Goal: Task Accomplishment & Management: Manage account settings

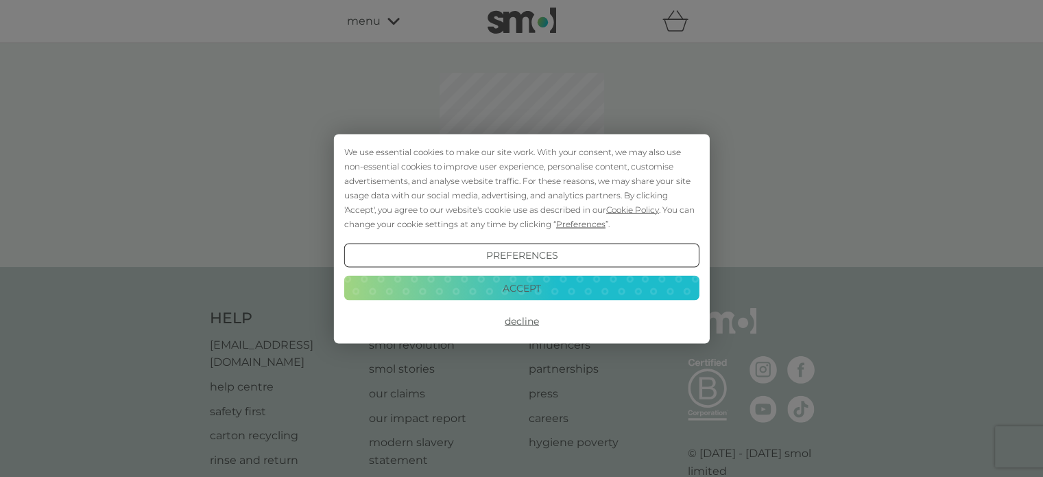
click at [633, 288] on button "Accept" at bounding box center [521, 288] width 355 height 25
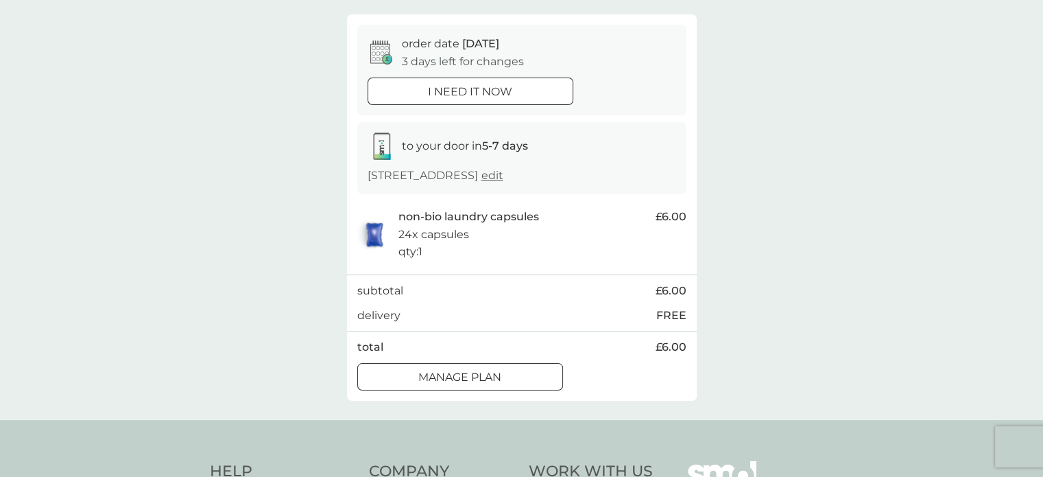
scroll to position [137, 0]
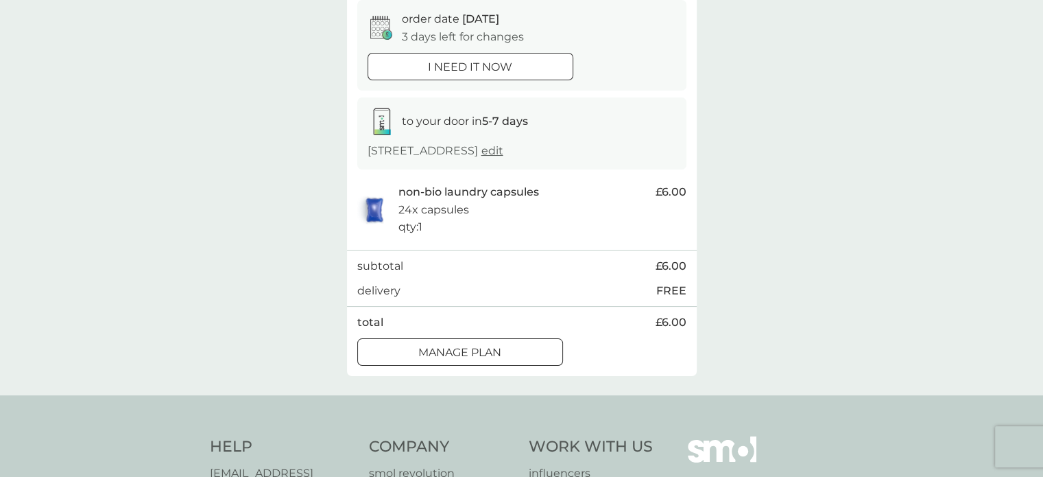
click at [502, 353] on div "Manage plan" at bounding box center [460, 353] width 204 height 18
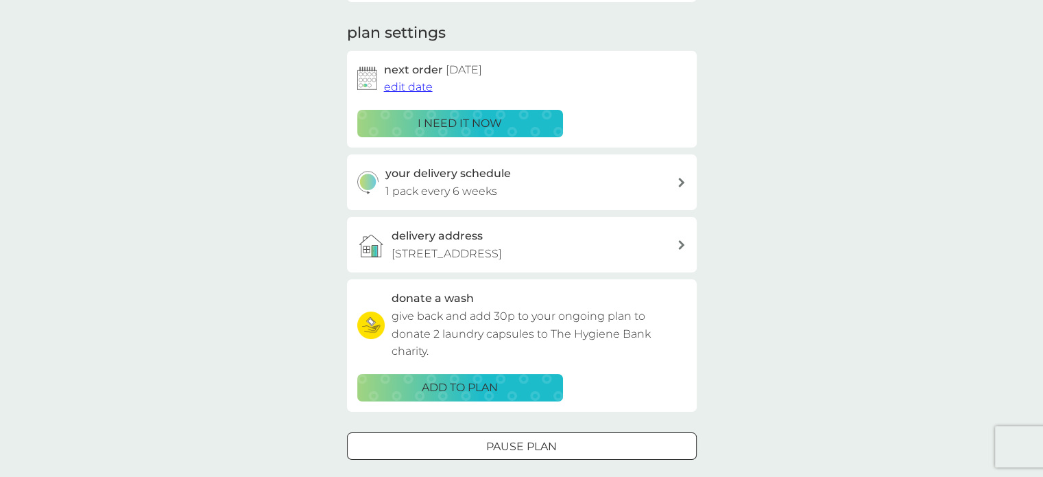
scroll to position [206, 0]
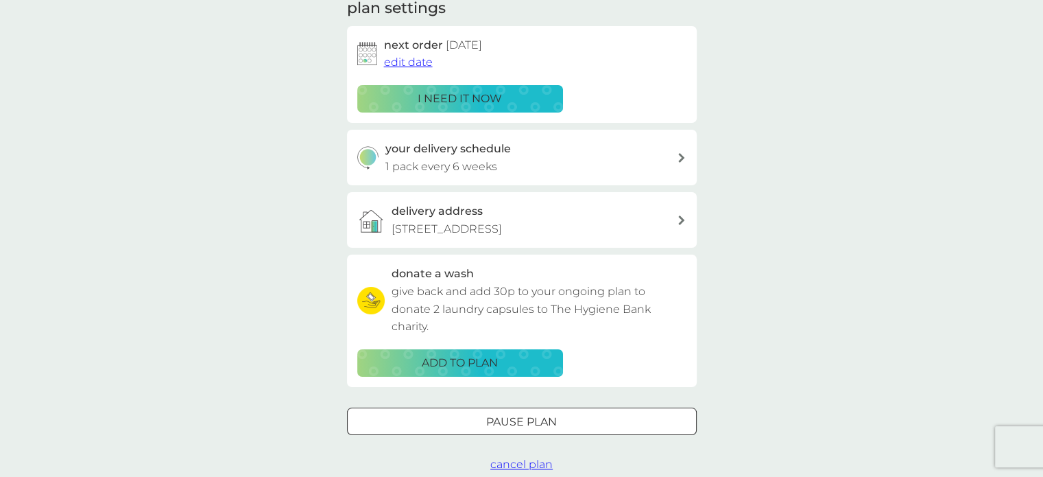
click at [620, 160] on div "your delivery schedule 1 pack every 6 weeks" at bounding box center [530, 157] width 291 height 35
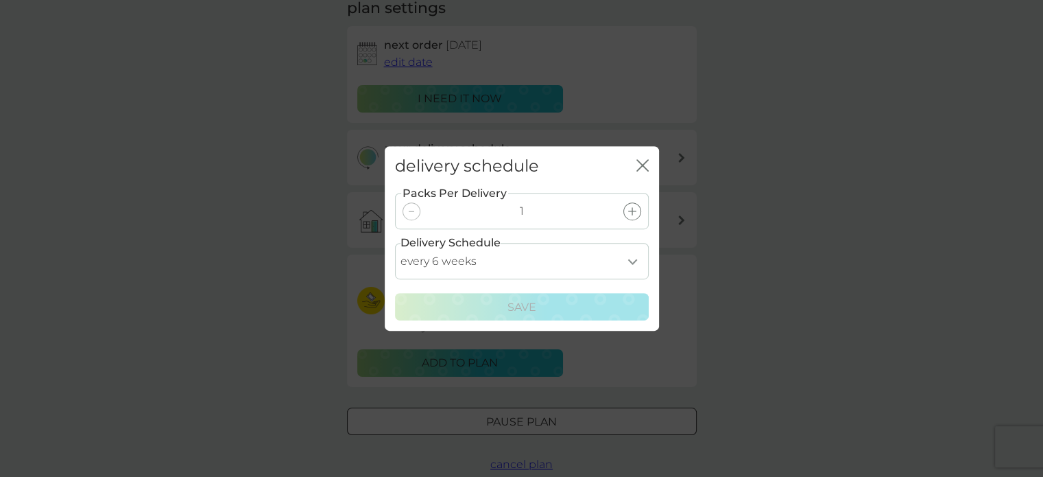
click at [627, 259] on select "every 1 week every 2 weeks every 3 weeks every 4 weeks every 5 weeks every 6 we…" at bounding box center [522, 261] width 254 height 36
select select "56"
click at [395, 243] on select "every 1 week every 2 weeks every 3 weeks every 4 weeks every 5 weeks every 6 we…" at bounding box center [522, 261] width 254 height 36
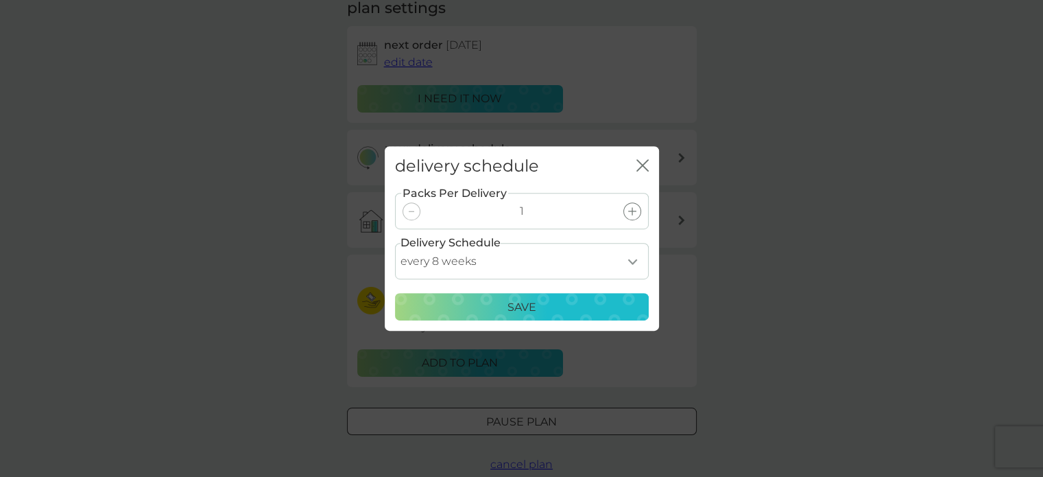
click at [571, 312] on div "Save" at bounding box center [522, 307] width 236 height 18
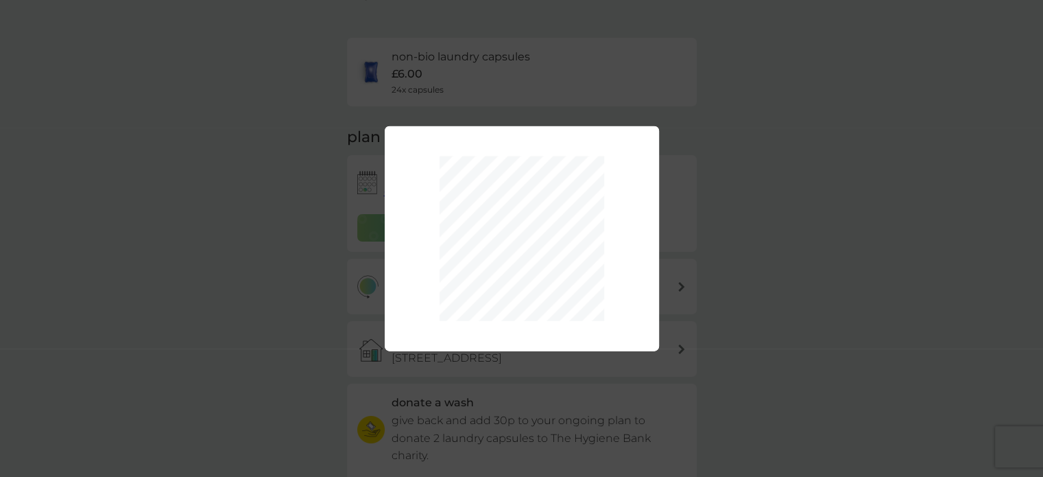
scroll to position [0, 0]
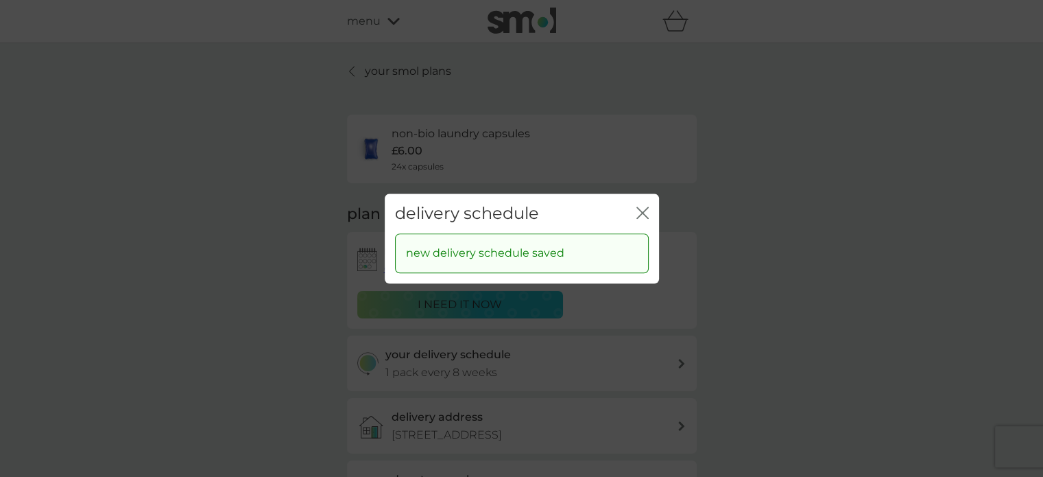
click at [643, 211] on icon "close" at bounding box center [645, 212] width 5 height 11
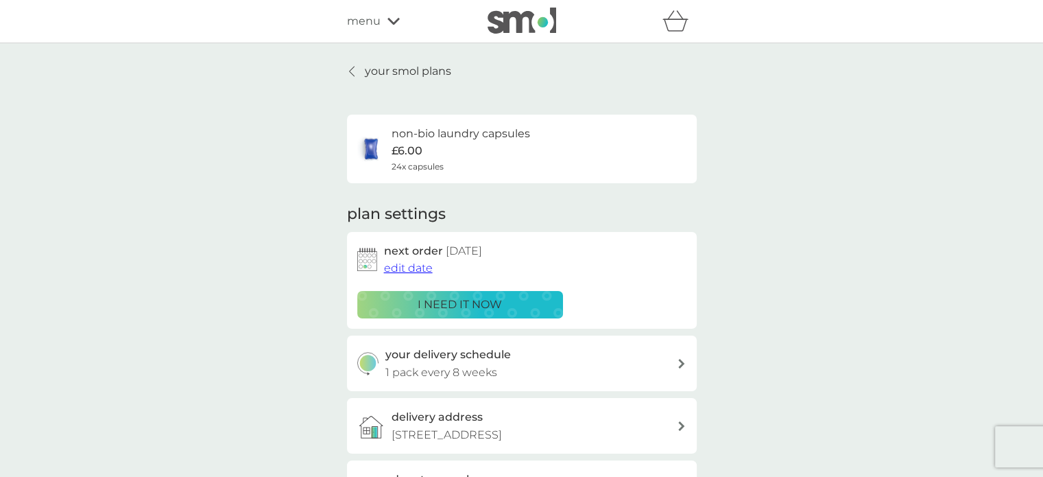
click at [406, 268] on span "edit date" at bounding box center [408, 267] width 49 height 13
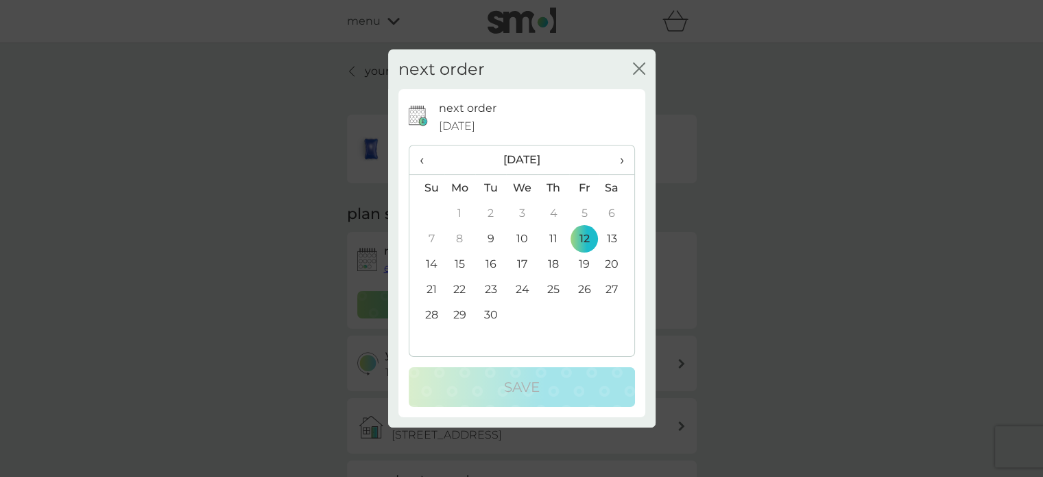
click at [622, 157] on span "›" at bounding box center [617, 159] width 14 height 29
click at [455, 238] on td "6" at bounding box center [460, 238] width 32 height 25
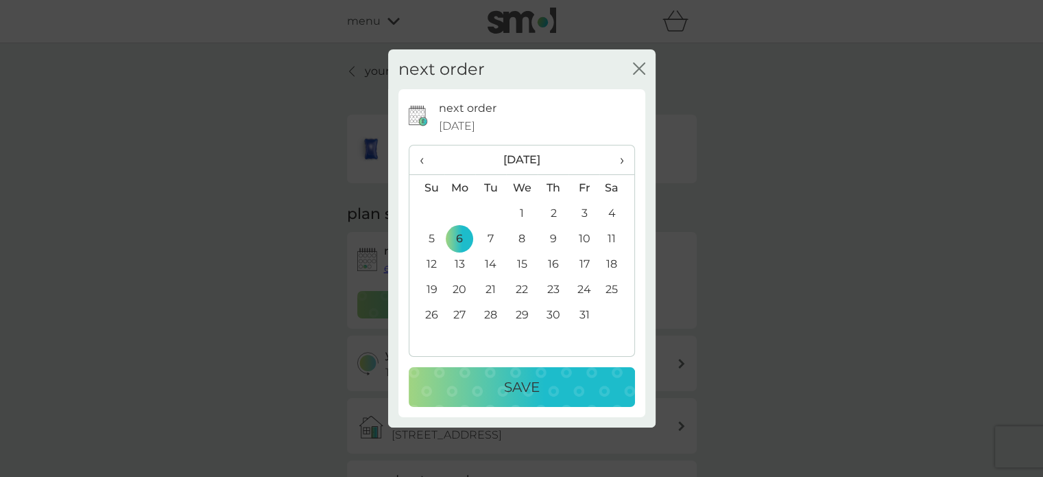
click at [529, 388] on p "Save" at bounding box center [522, 387] width 36 height 22
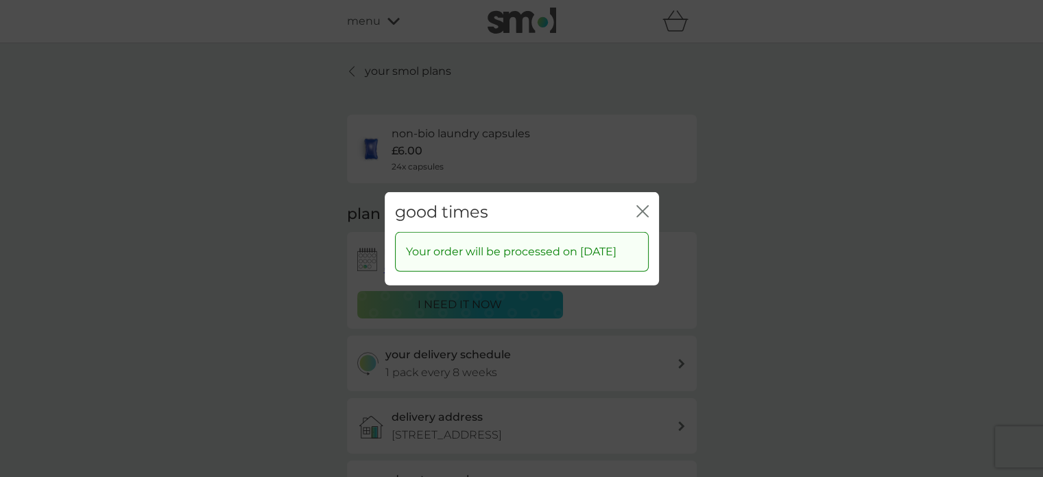
click at [638, 204] on icon "close" at bounding box center [642, 210] width 12 height 12
